Goal: Task Accomplishment & Management: Manage account settings

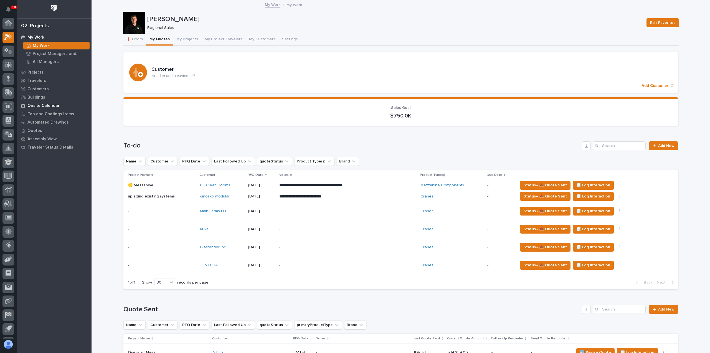
scroll to position [12, 0]
click at [39, 130] on p "Quotes" at bounding box center [34, 130] width 15 height 5
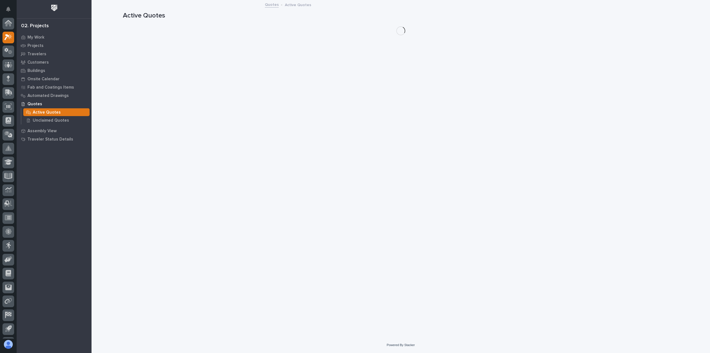
scroll to position [12, 0]
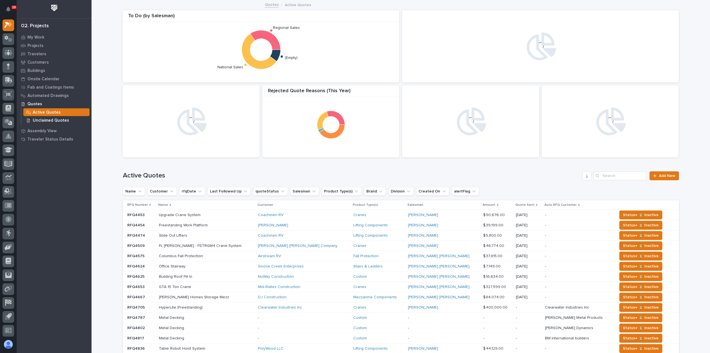
click at [53, 120] on p "Unclaimed Quotes" at bounding box center [51, 120] width 36 height 5
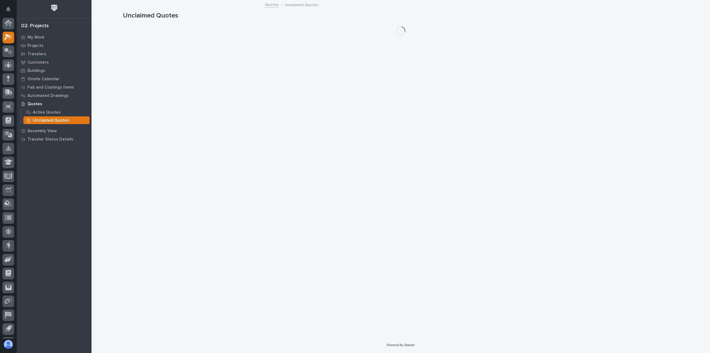
scroll to position [12, 0]
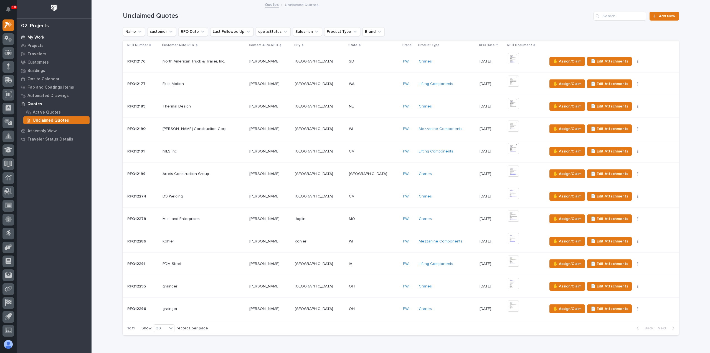
click at [36, 38] on p "My Work" at bounding box center [35, 37] width 17 height 5
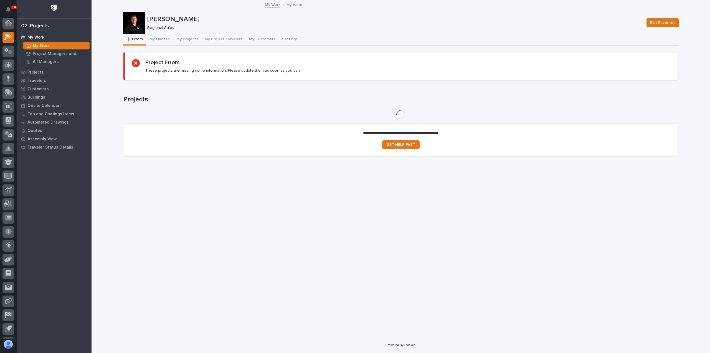
scroll to position [12, 0]
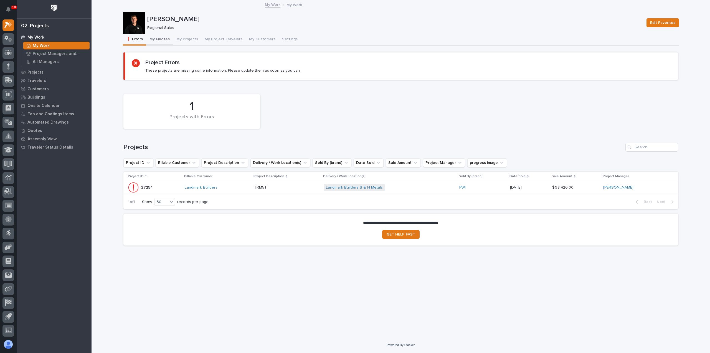
click at [165, 37] on button "My Quotes" at bounding box center [159, 40] width 27 height 12
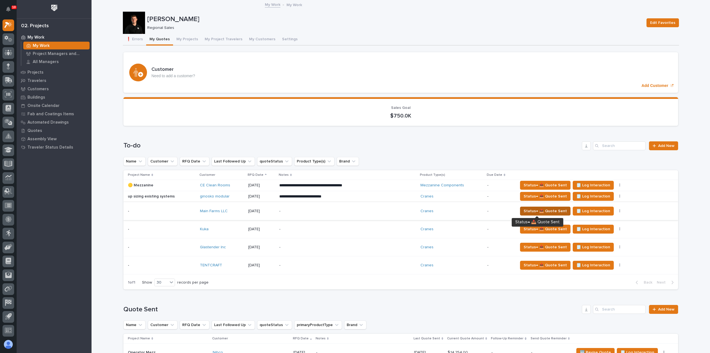
click at [531, 211] on span "Status→ 📤 Quote Sent" at bounding box center [545, 211] width 43 height 7
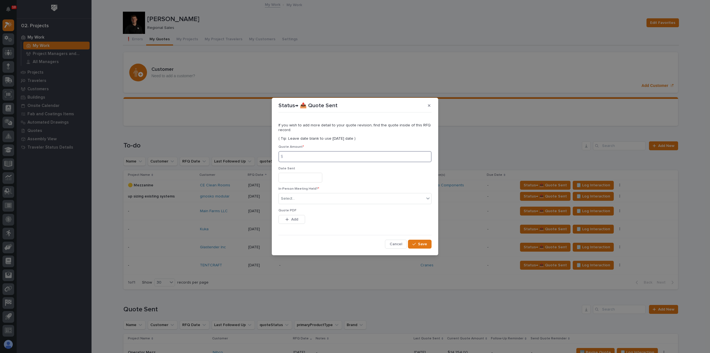
click at [349, 157] on input at bounding box center [355, 156] width 153 height 11
click at [311, 157] on input at bounding box center [355, 156] width 153 height 11
type input "88252"
drag, startPoint x: 310, startPoint y: 157, endPoint x: 298, endPoint y: 177, distance: 23.3
click at [298, 176] on input "text" at bounding box center [301, 178] width 44 height 10
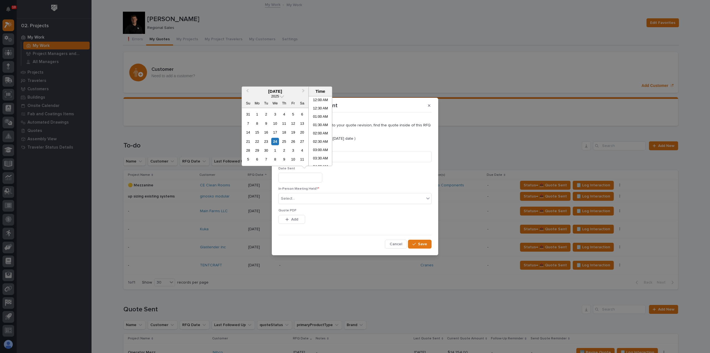
scroll to position [128, 0]
click at [275, 142] on div "24" at bounding box center [274, 141] width 7 height 7
type input "**********"
click at [308, 194] on div "Select..." at bounding box center [352, 198] width 146 height 9
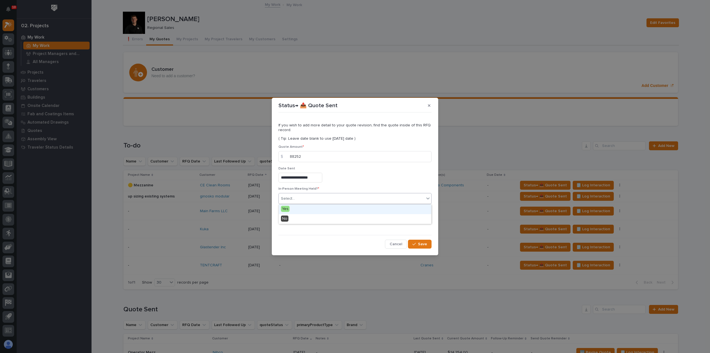
click at [312, 207] on div "Yes" at bounding box center [355, 209] width 153 height 10
click at [297, 219] on span "Add" at bounding box center [294, 219] width 7 height 5
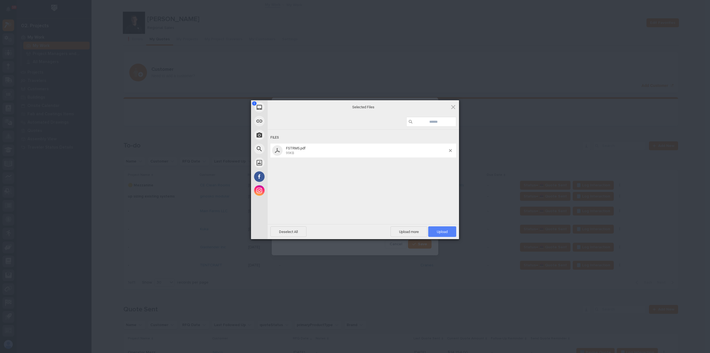
click at [438, 232] on span "Upload 1" at bounding box center [442, 231] width 11 height 4
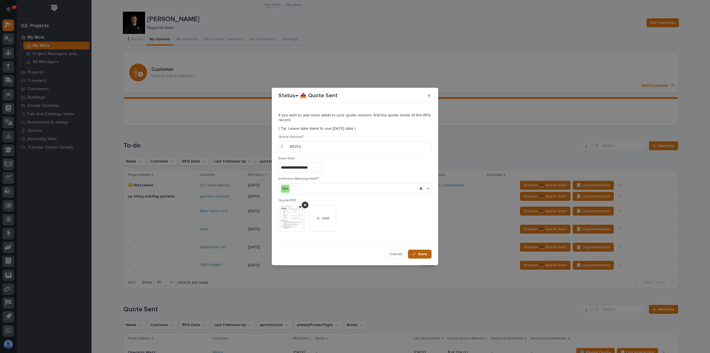
click at [422, 256] on span "Save" at bounding box center [422, 253] width 9 height 5
